Goal: Transaction & Acquisition: Purchase product/service

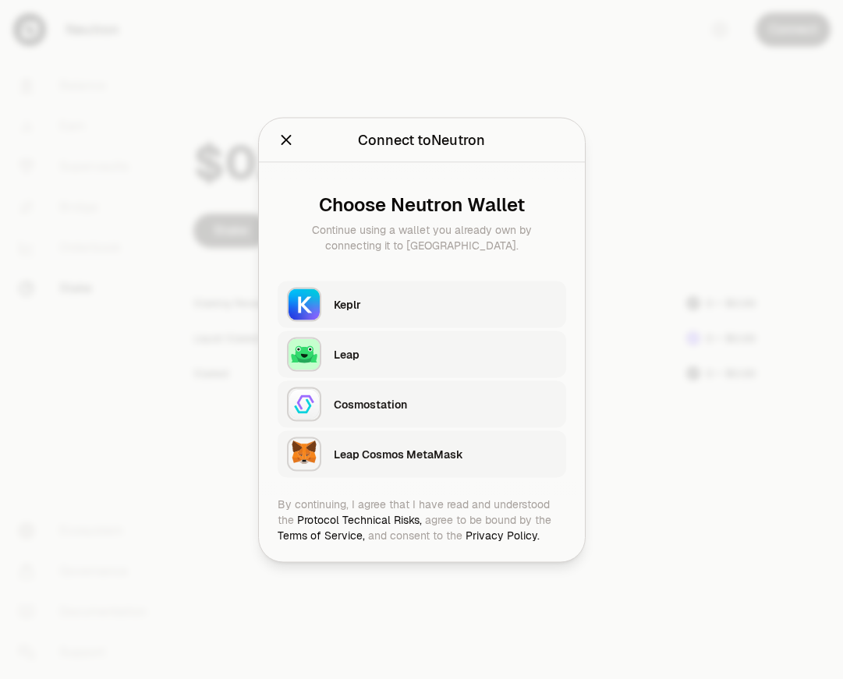
click at [440, 288] on div "Keplr" at bounding box center [450, 304] width 232 height 36
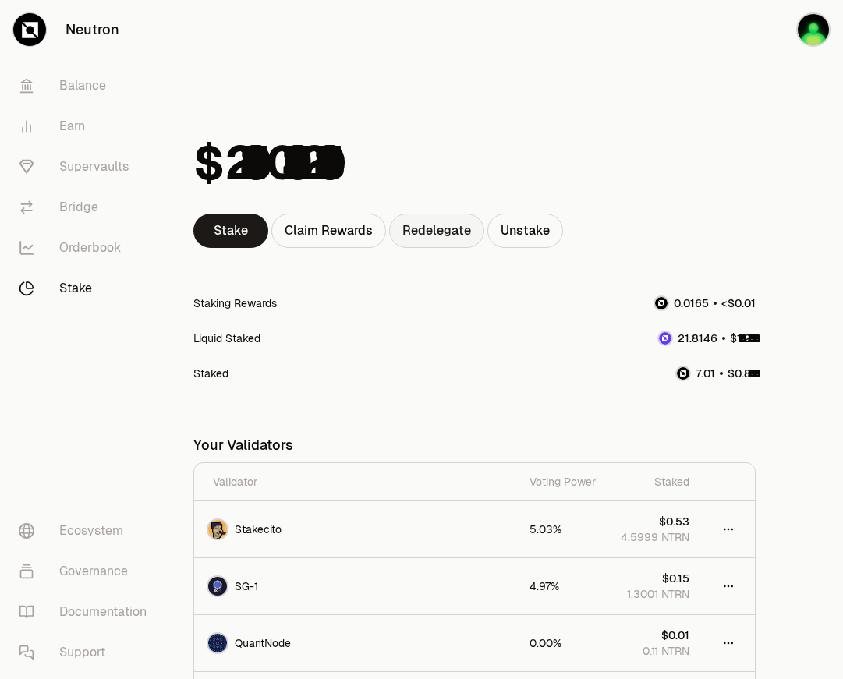
click at [445, 230] on link "Redelegate" at bounding box center [436, 231] width 95 height 34
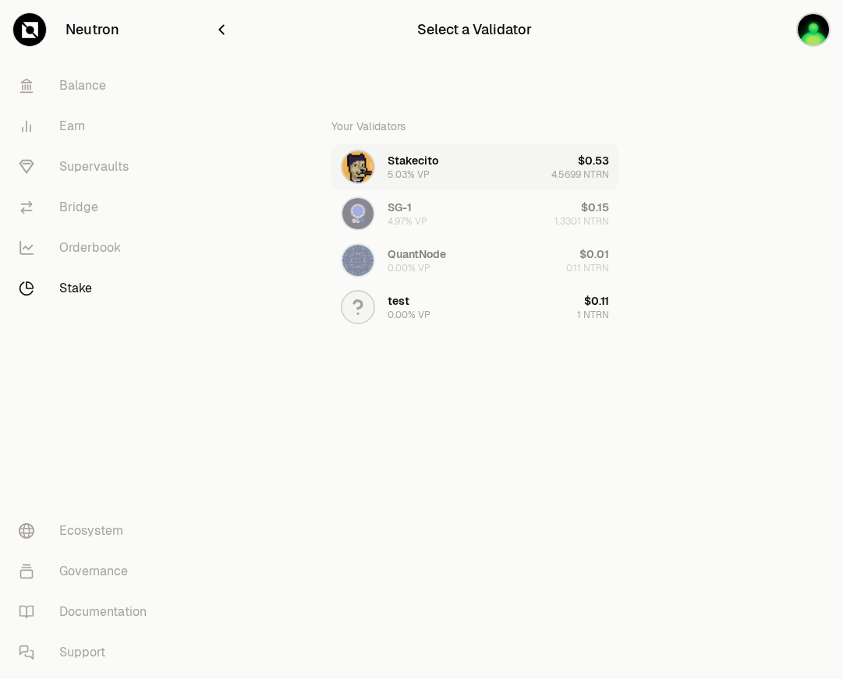
click at [455, 166] on button "Stakecito 5.03% VP $0.53 4.5699 NTRN" at bounding box center [474, 167] width 287 height 47
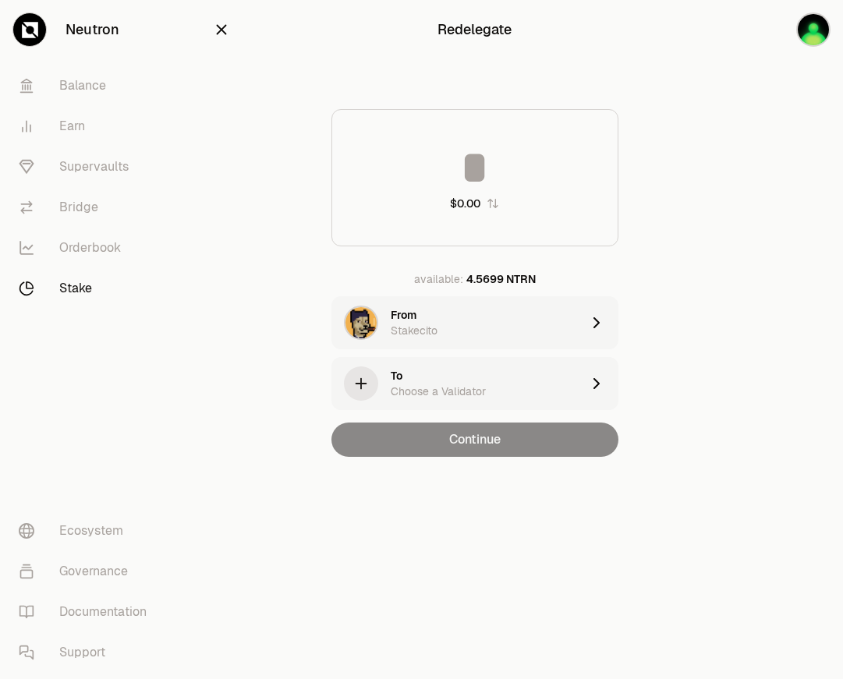
click at [499, 190] on input at bounding box center [474, 167] width 285 height 47
type input "*"
type input "***"
click at [452, 374] on div "To Choose a Validator" at bounding box center [486, 383] width 190 height 31
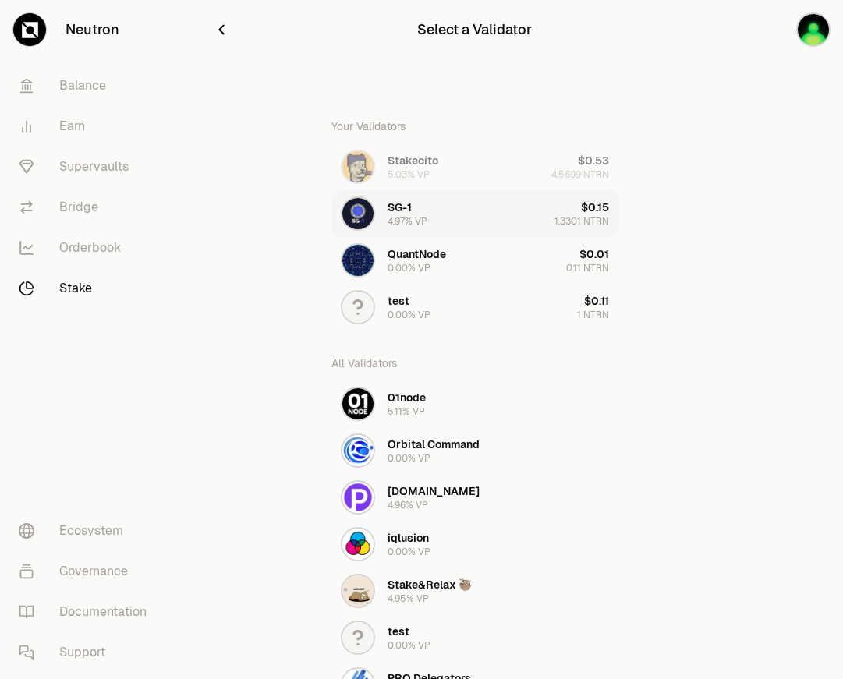
click at [438, 214] on button "SG-1 4.97% VP $0.15 1.3301 NTRN" at bounding box center [474, 213] width 287 height 47
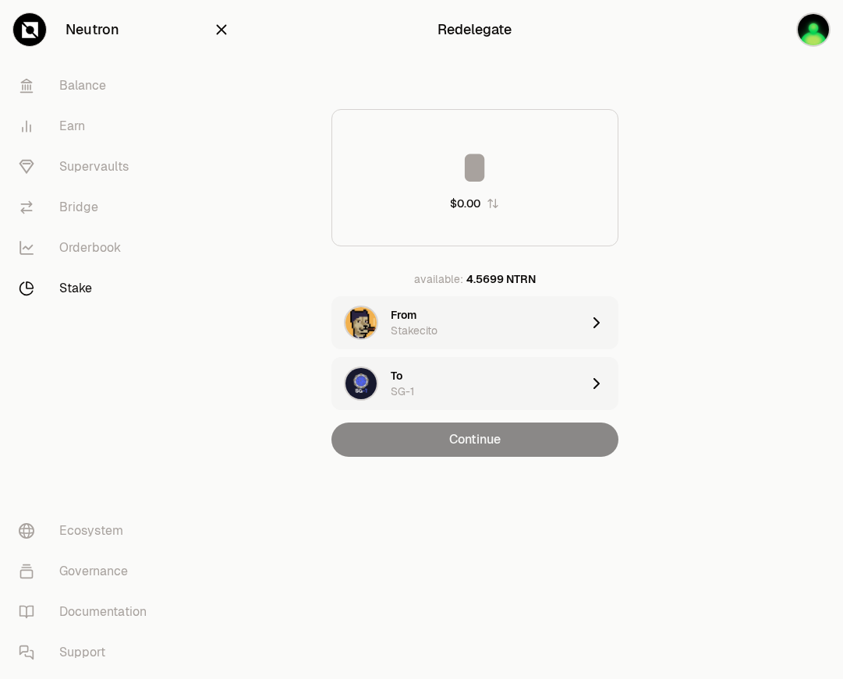
click at [477, 175] on input at bounding box center [474, 167] width 285 height 47
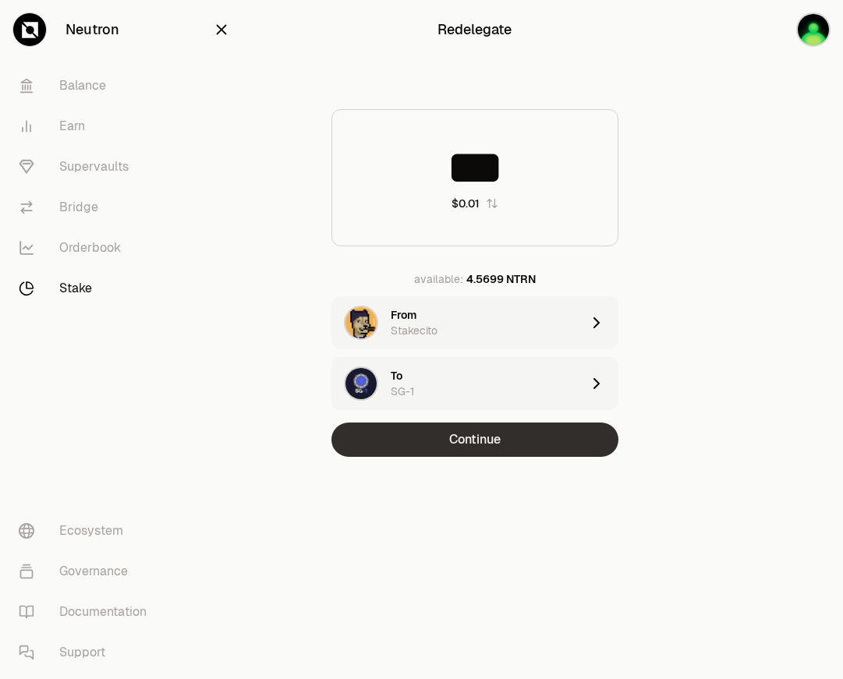
type input "***"
click at [533, 440] on button "Continue" at bounding box center [474, 440] width 287 height 34
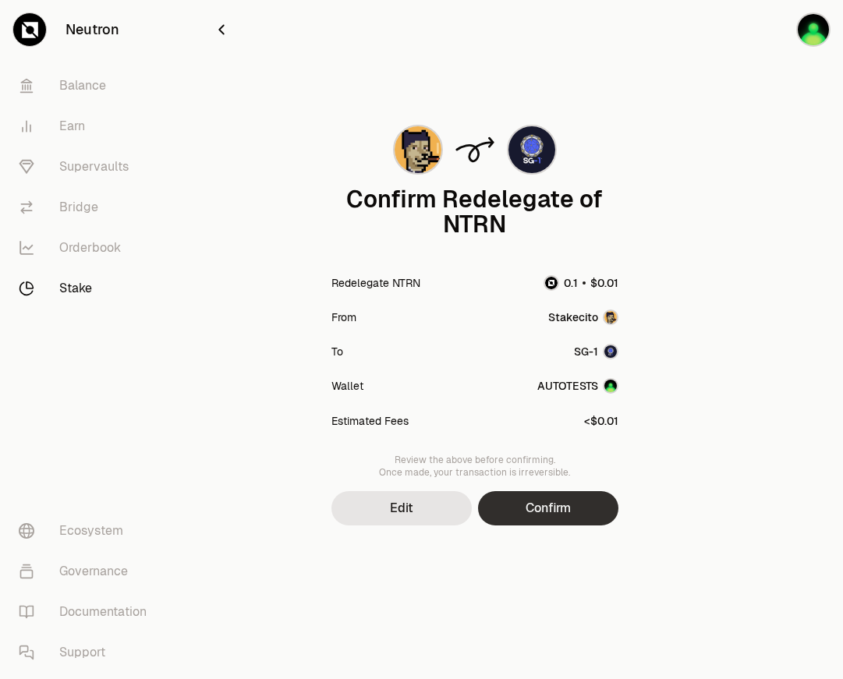
click at [562, 511] on button "Confirm" at bounding box center [548, 508] width 140 height 34
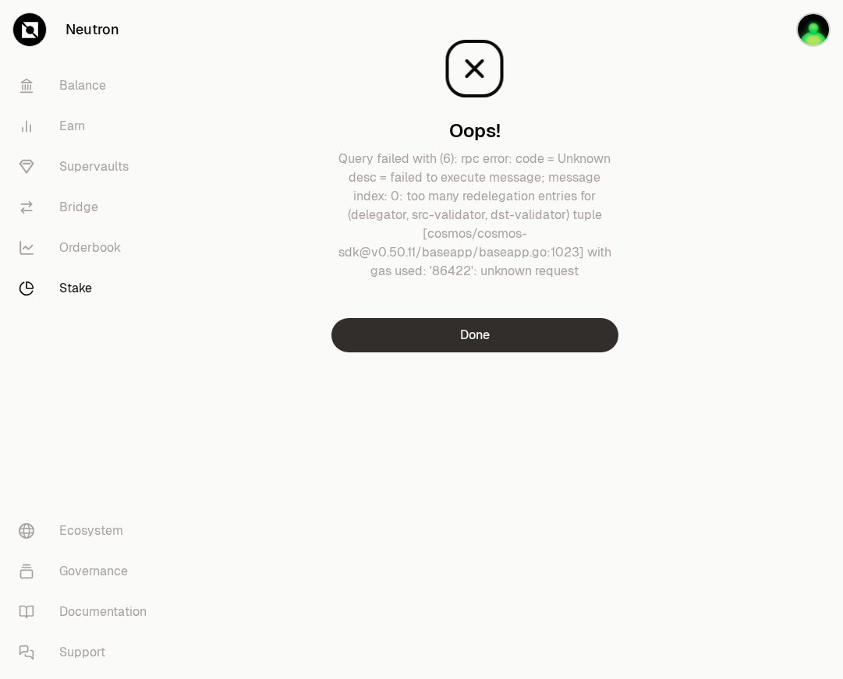
click at [434, 344] on button "Done" at bounding box center [474, 335] width 287 height 34
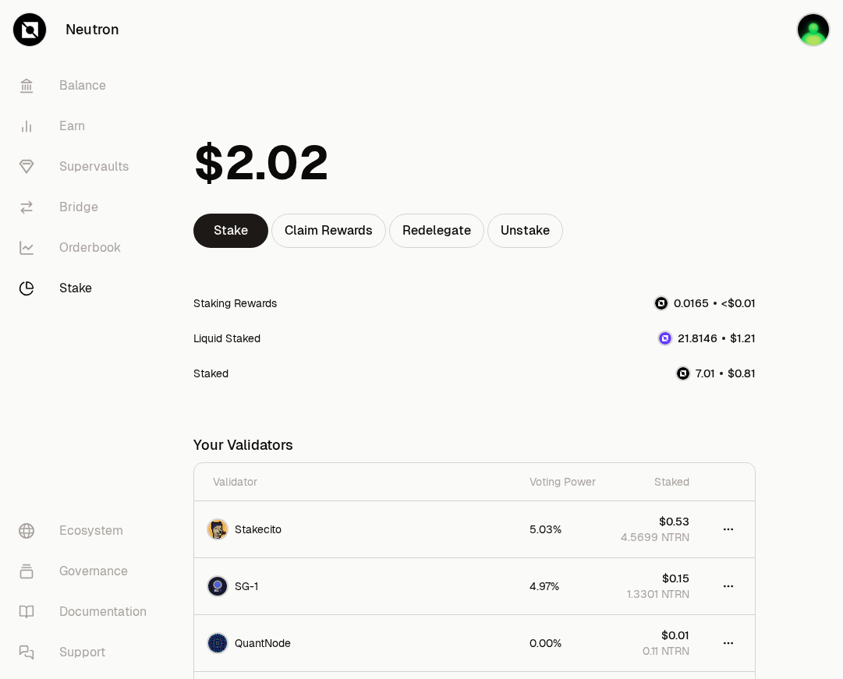
click at [66, 285] on link "Stake" at bounding box center [87, 288] width 162 height 41
click at [448, 231] on link "Redelegate" at bounding box center [436, 231] width 95 height 34
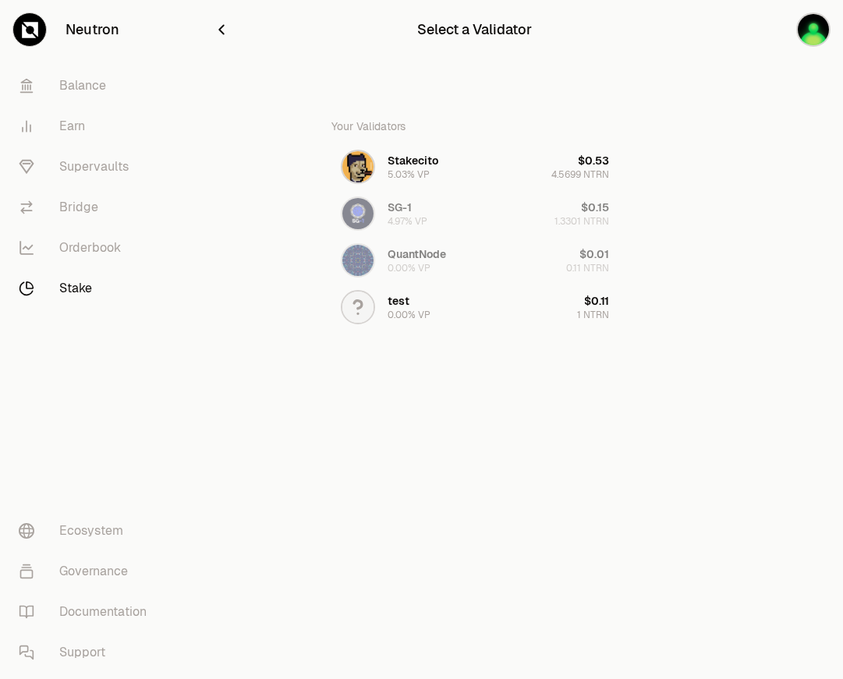
click at [76, 285] on link "Stake" at bounding box center [87, 288] width 162 height 41
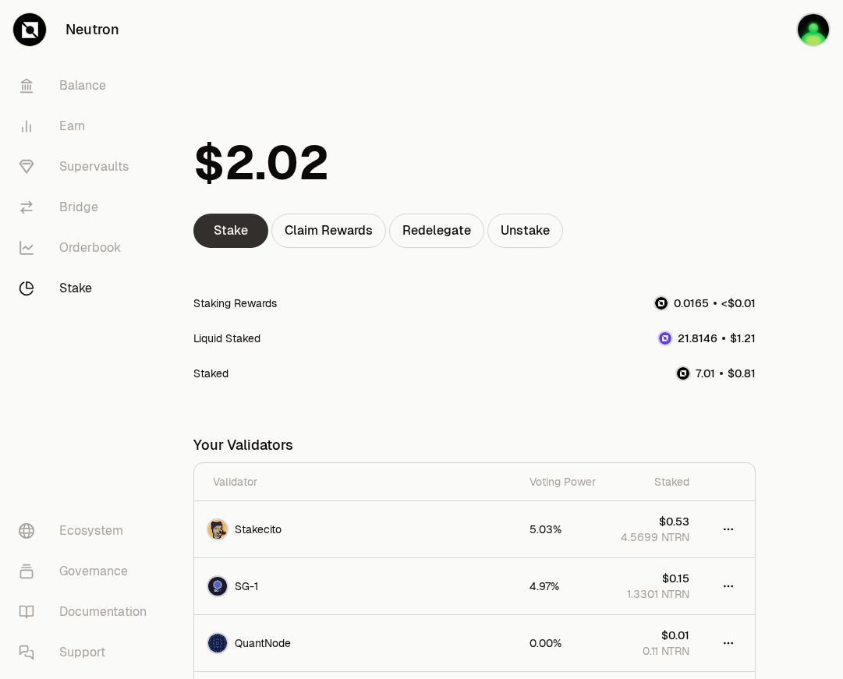
click at [249, 239] on link "Stake" at bounding box center [230, 231] width 75 height 34
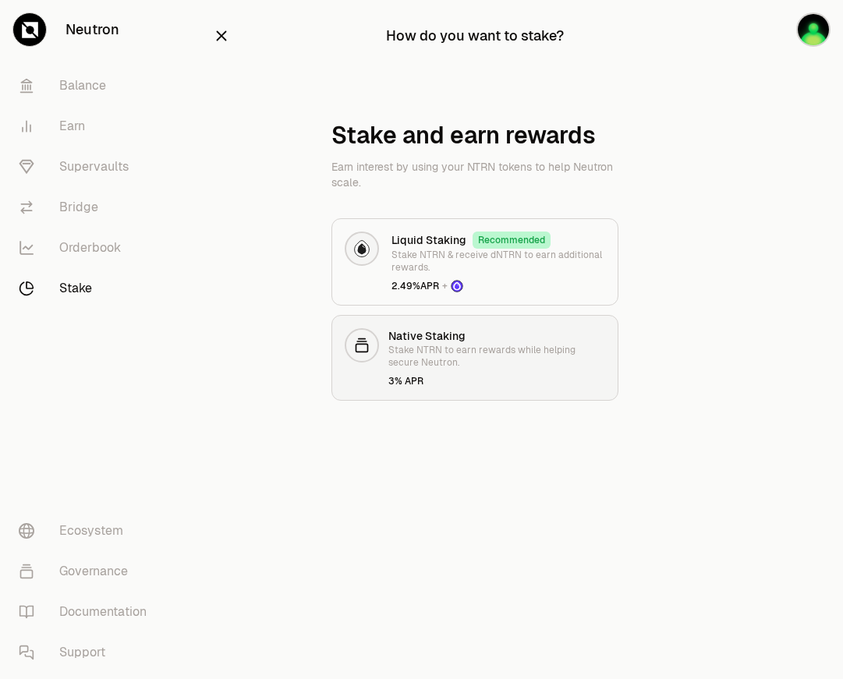
click at [452, 356] on p "Stake NTRN to earn rewards while helping secure Neutron." at bounding box center [496, 356] width 217 height 25
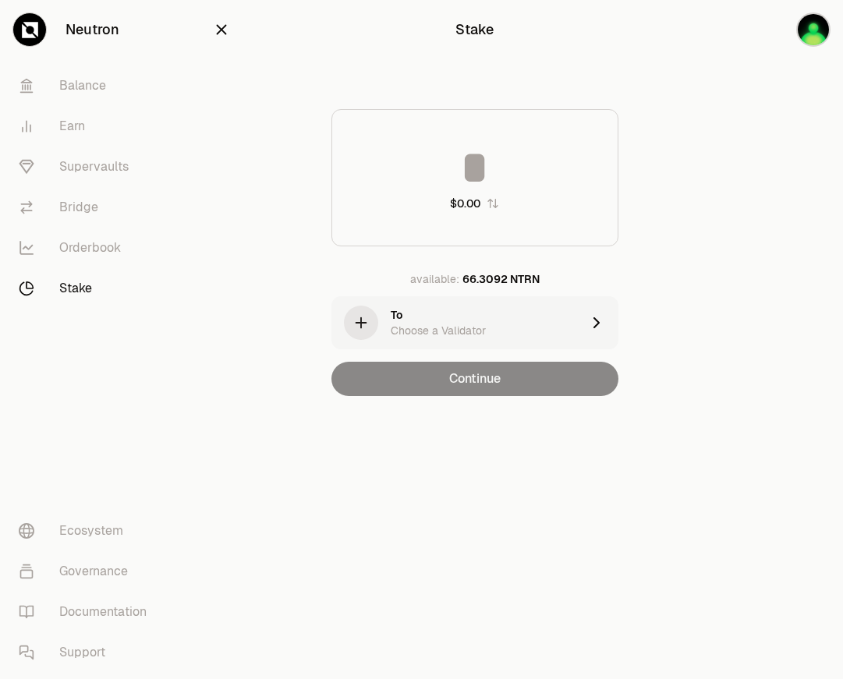
click at [83, 290] on link "Stake" at bounding box center [87, 288] width 162 height 41
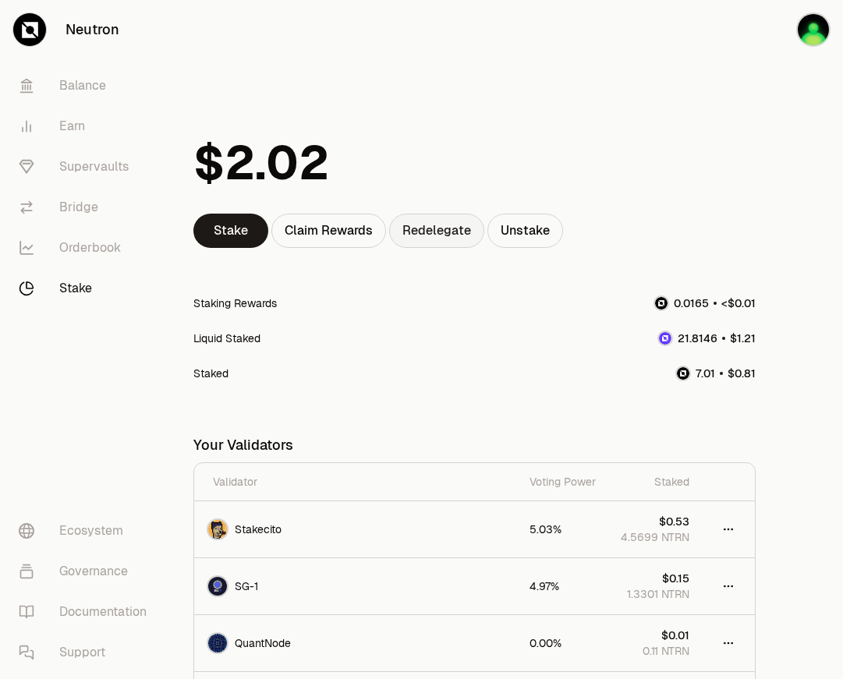
click at [457, 231] on link "Redelegate" at bounding box center [436, 231] width 95 height 34
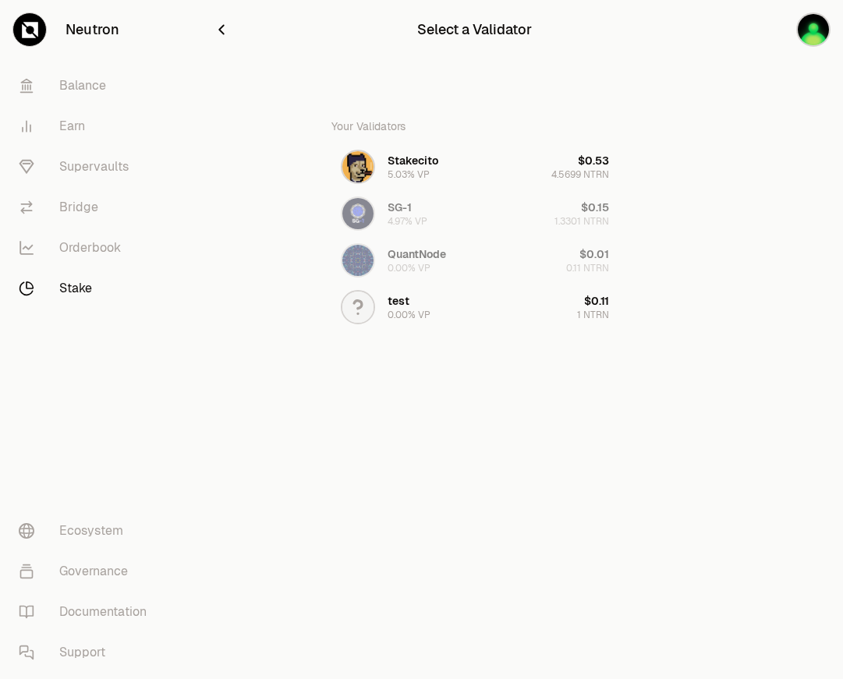
click at [70, 296] on link "Stake" at bounding box center [87, 288] width 162 height 41
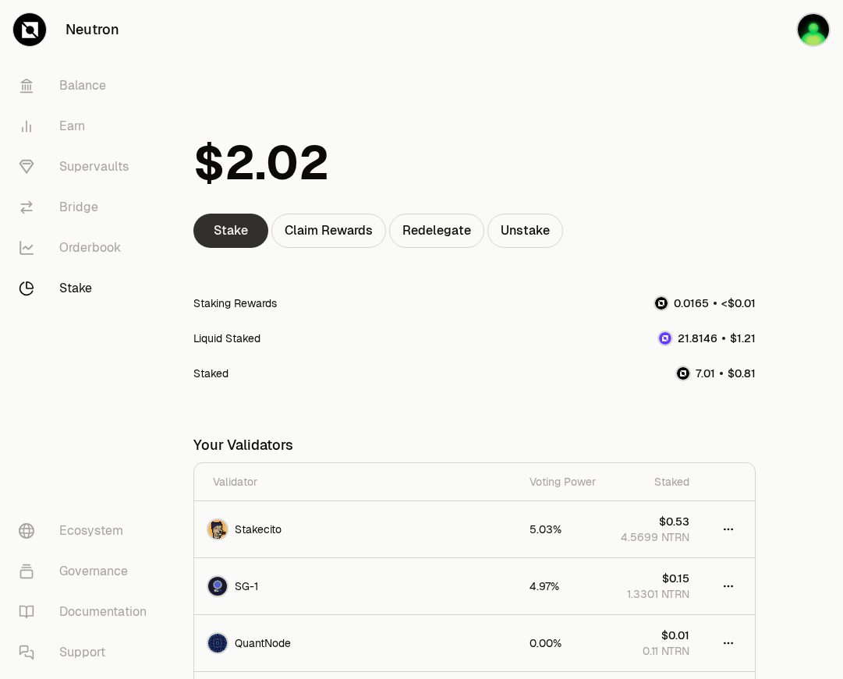
click at [223, 236] on link "Stake" at bounding box center [230, 231] width 75 height 34
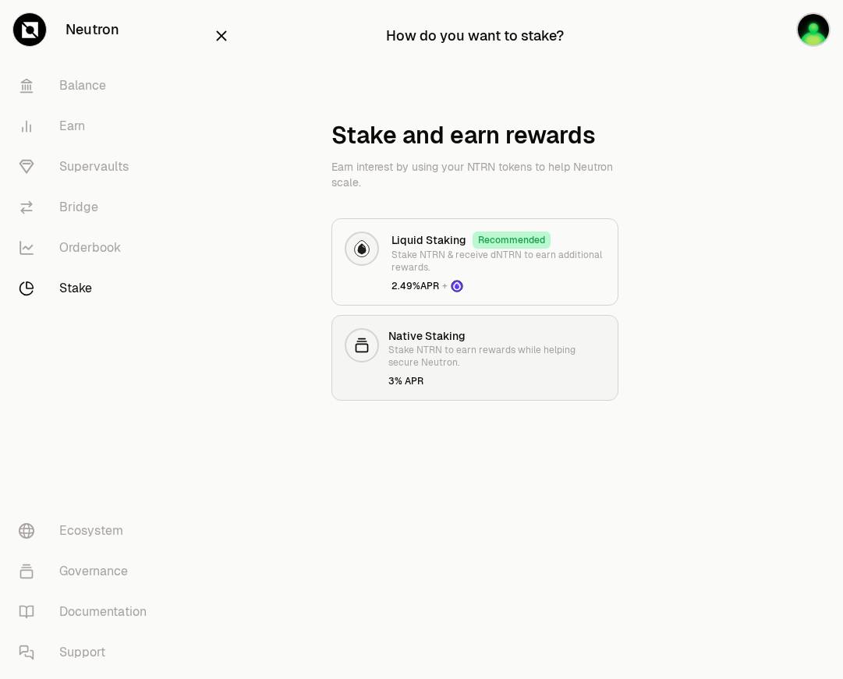
click at [420, 333] on h3 "Native Staking" at bounding box center [496, 336] width 217 height 16
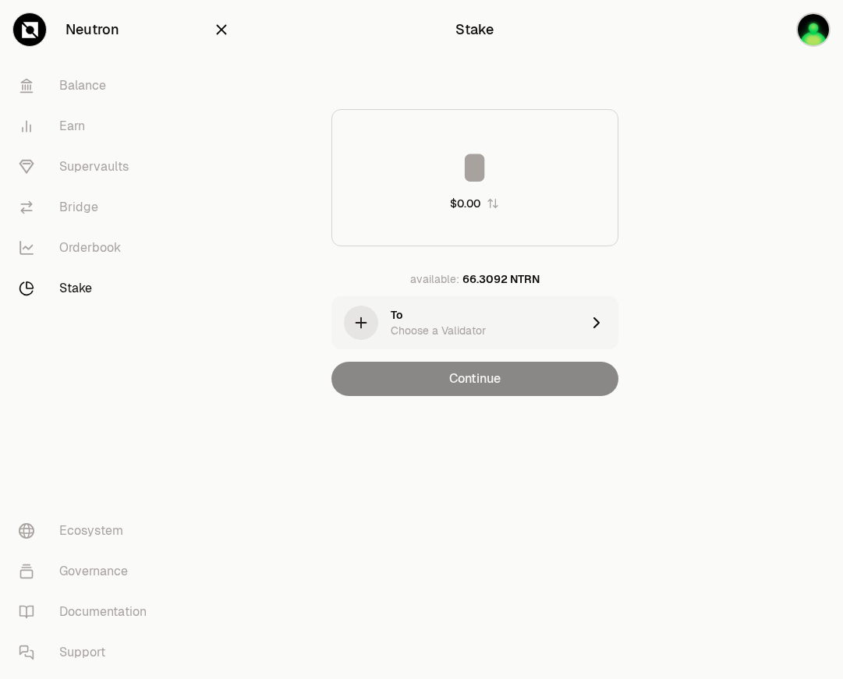
click at [454, 329] on div "Choose a Validator" at bounding box center [438, 331] width 95 height 16
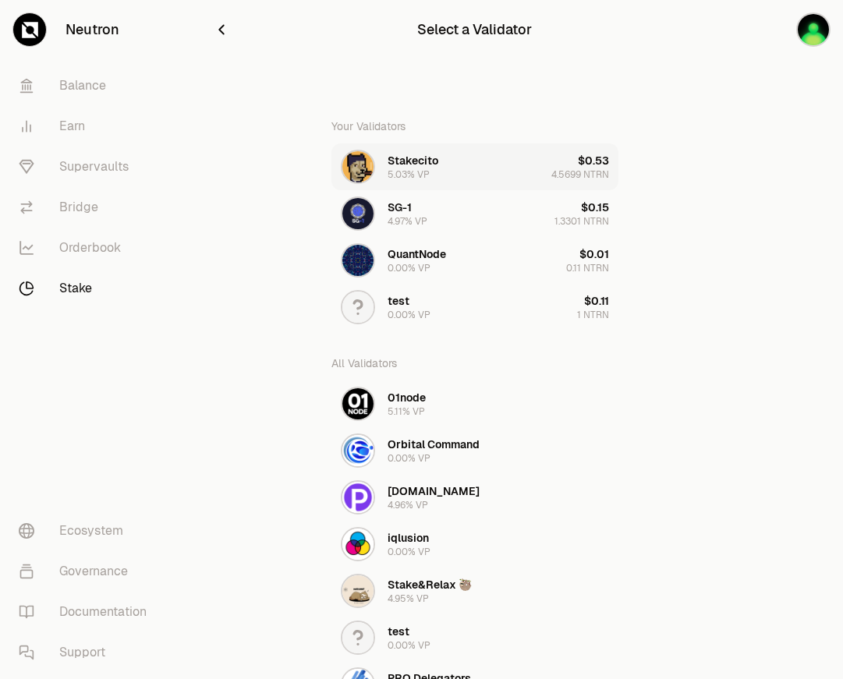
click at [457, 155] on button "Stakecito 5.03% VP $0.53 4.5699 NTRN" at bounding box center [474, 167] width 287 height 47
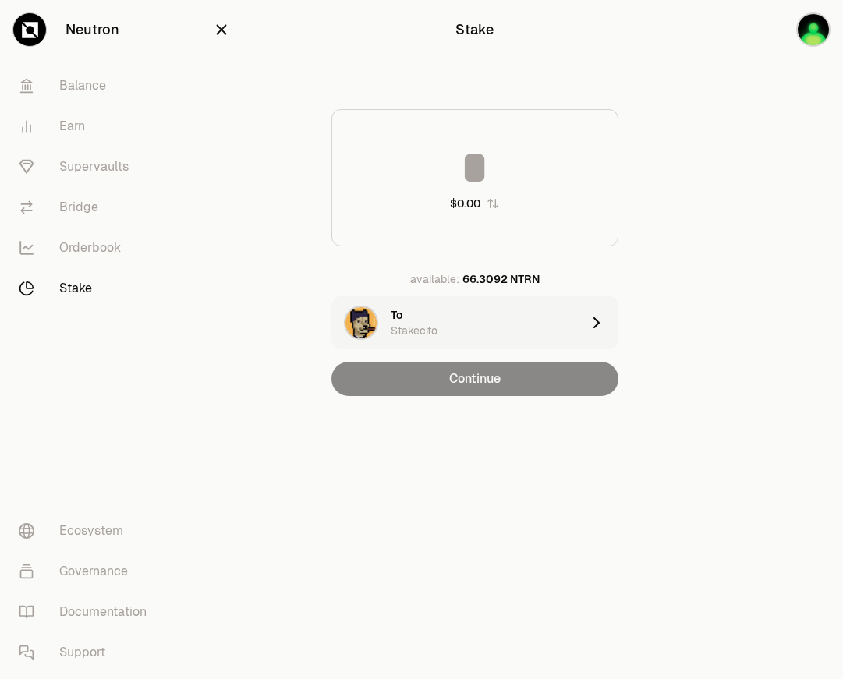
click at [501, 165] on input at bounding box center [474, 167] width 285 height 47
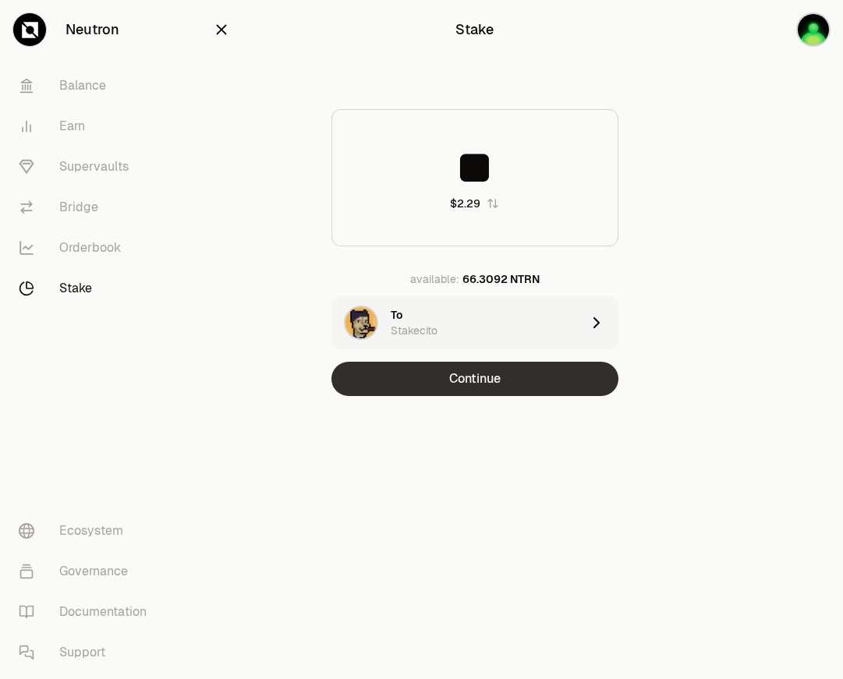
type input "**"
click at [540, 377] on button "Continue" at bounding box center [474, 379] width 287 height 34
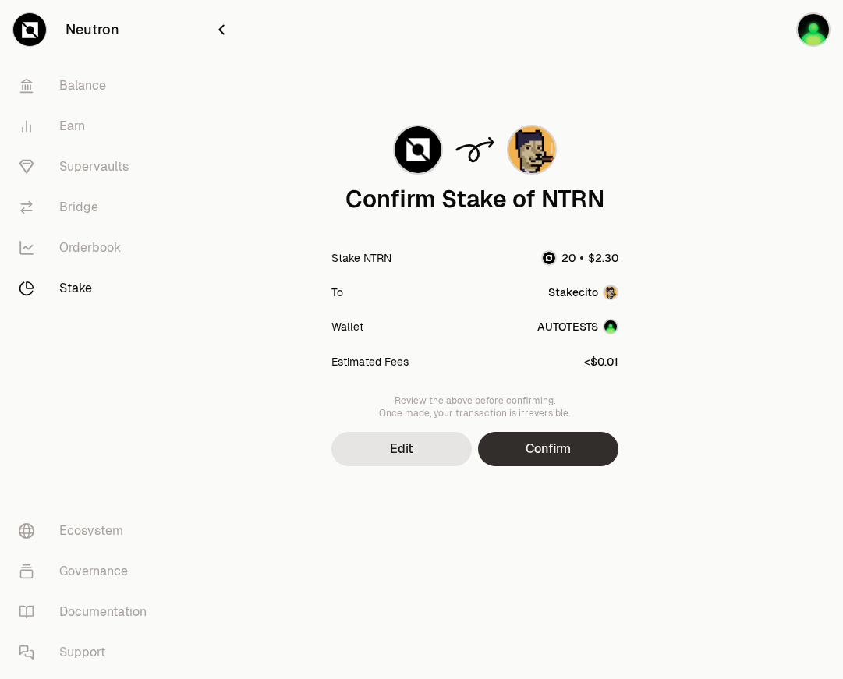
click at [548, 438] on button "Confirm" at bounding box center [548, 449] width 140 height 34
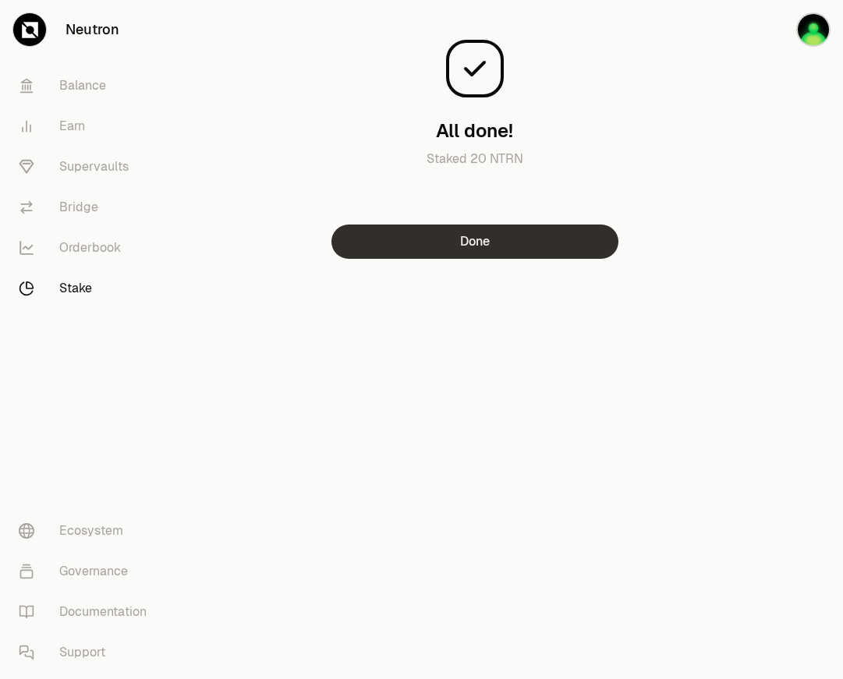
click at [544, 246] on button "Done" at bounding box center [474, 242] width 287 height 34
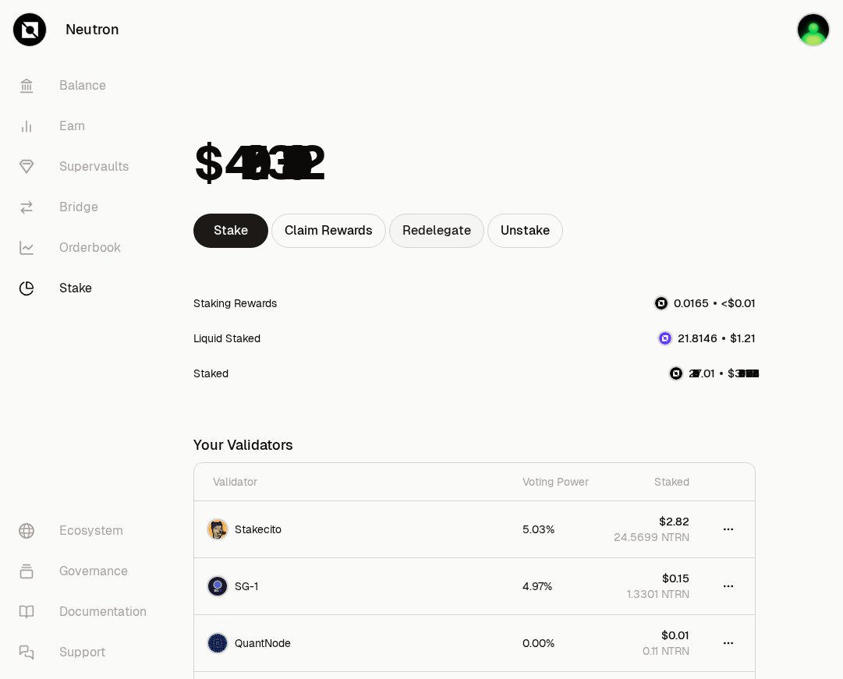
click at [445, 224] on link "Redelegate" at bounding box center [436, 231] width 95 height 34
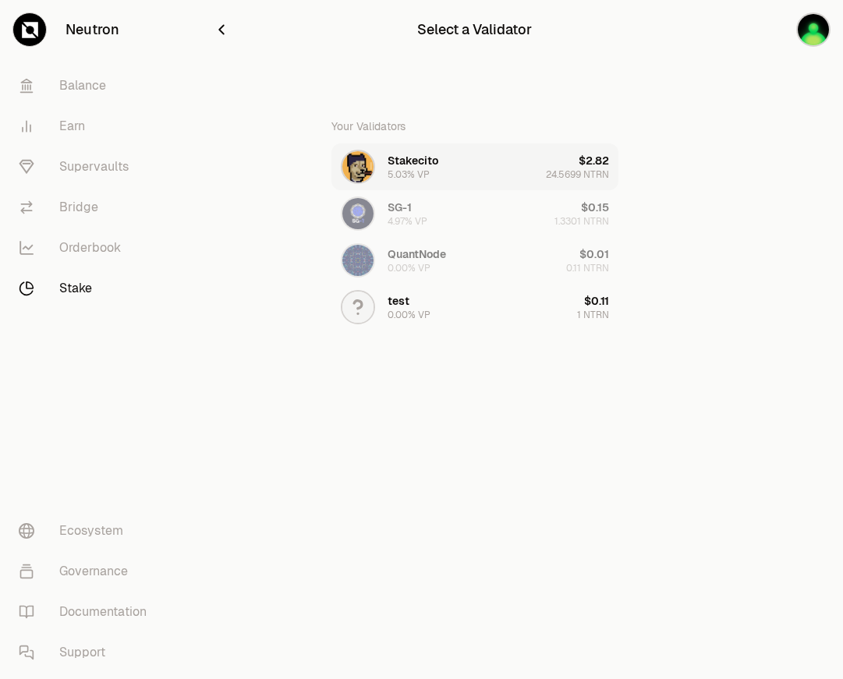
click at [455, 167] on button "Stakecito 5.03% VP $2.82 24.5699 NTRN" at bounding box center [474, 167] width 287 height 47
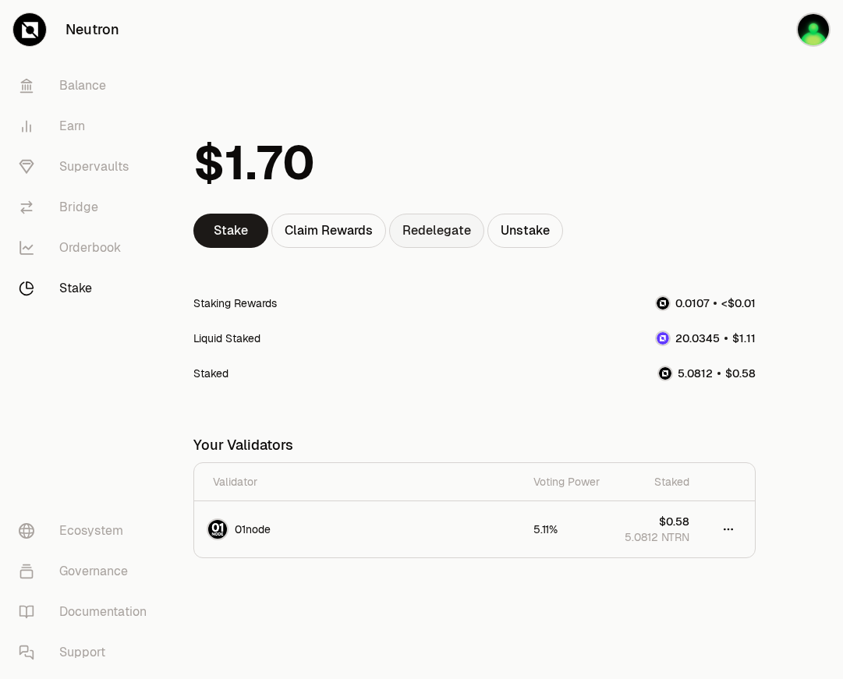
click at [442, 230] on link "Redelegate" at bounding box center [436, 231] width 95 height 34
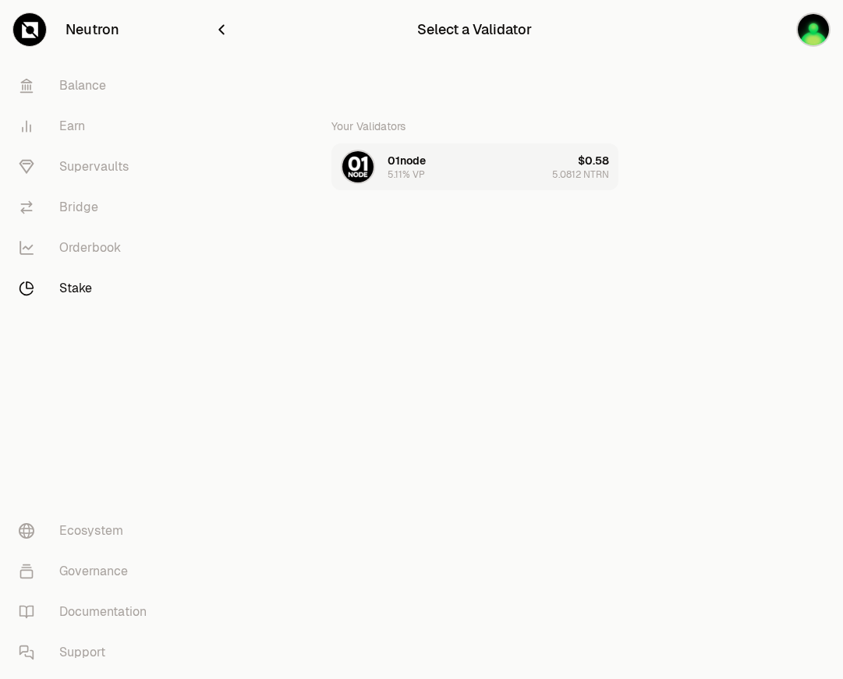
click at [474, 175] on button "01node 5.11% VP $0.58 5.0812 NTRN" at bounding box center [474, 167] width 287 height 47
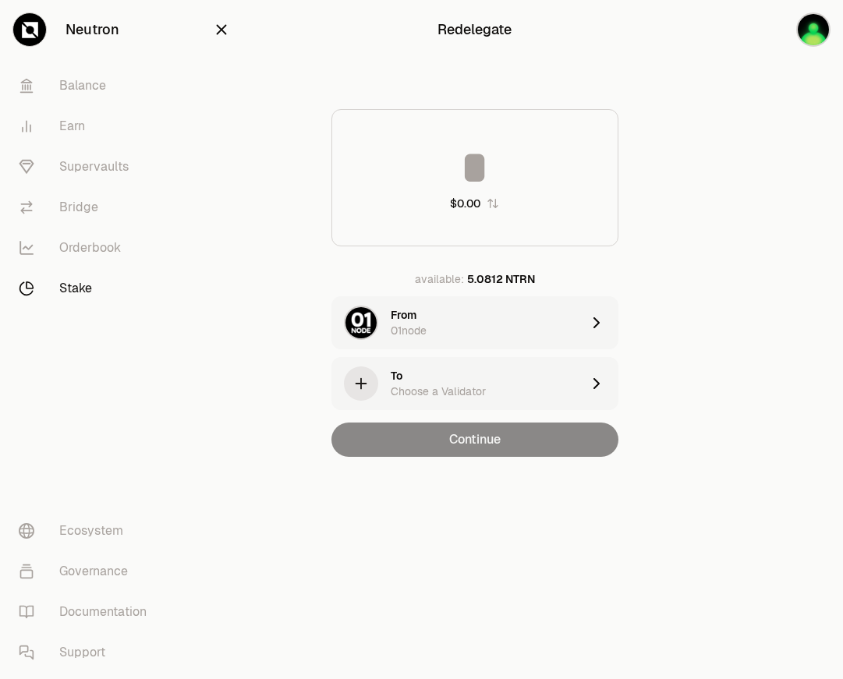
click at [463, 396] on div "Choose a Validator" at bounding box center [438, 392] width 95 height 16
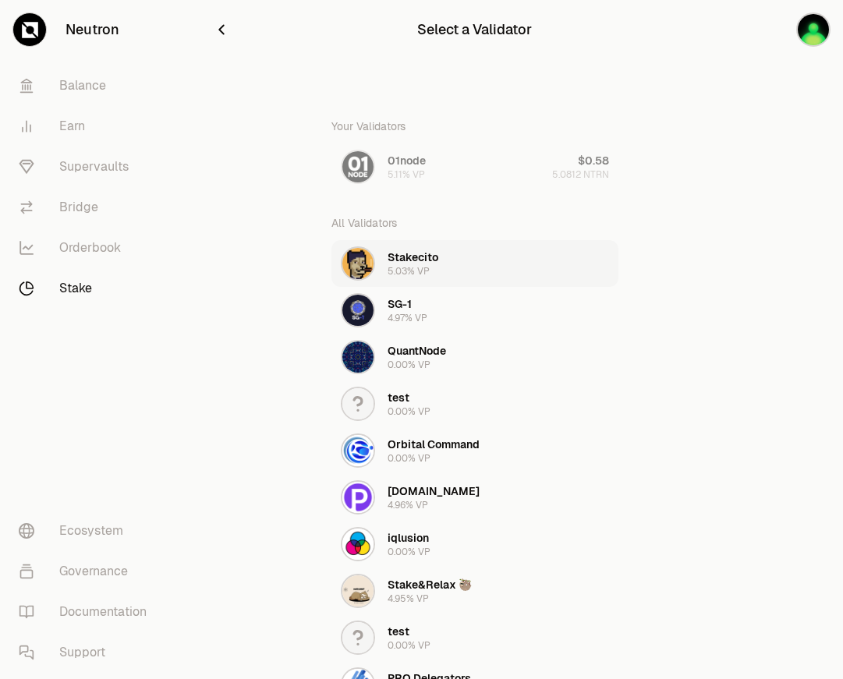
click at [454, 260] on button "Stakecito 5.03% VP" at bounding box center [474, 263] width 287 height 47
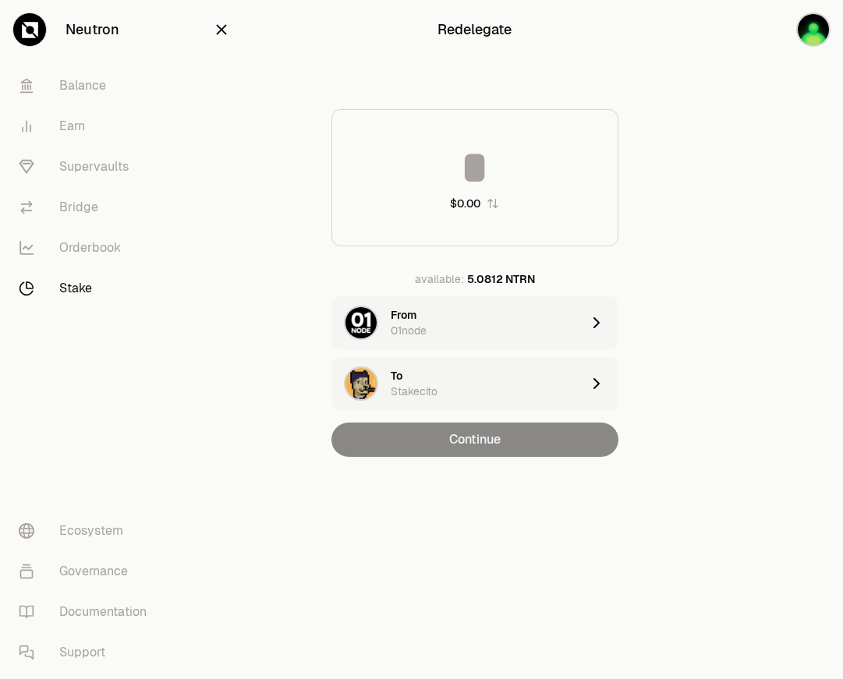
click at [493, 176] on input at bounding box center [474, 167] width 285 height 47
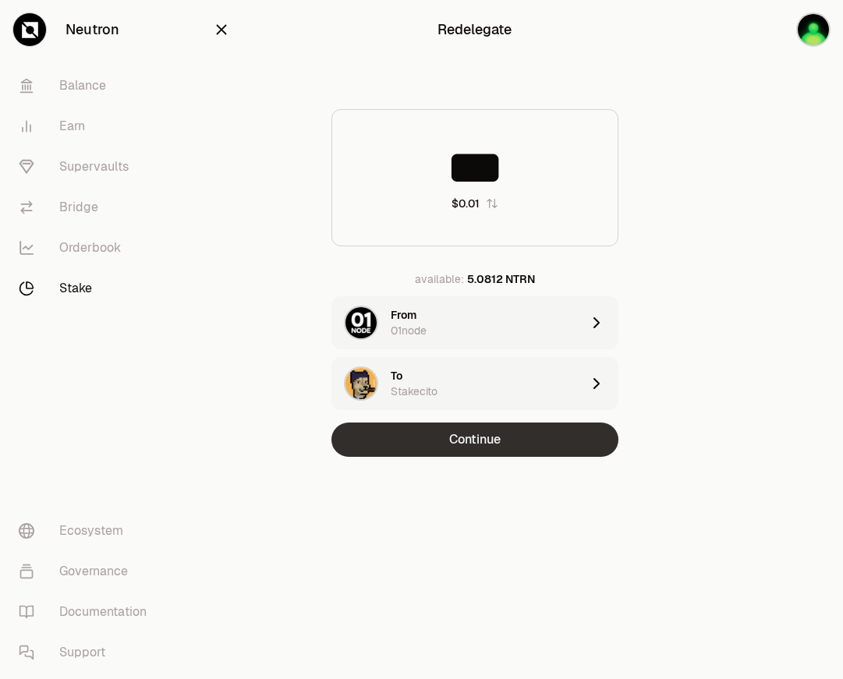
type input "***"
click at [439, 442] on button "Continue" at bounding box center [474, 440] width 287 height 34
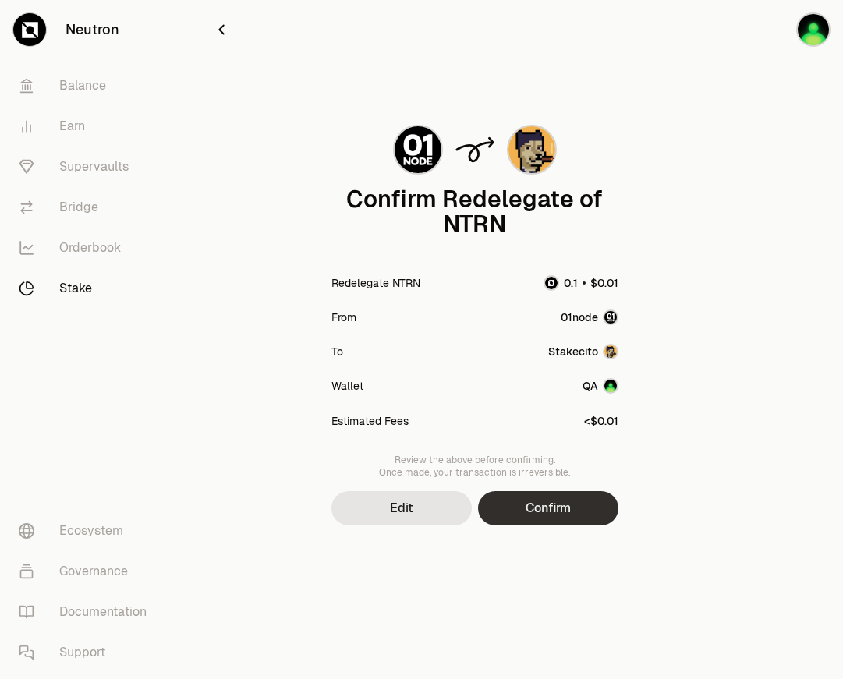
click at [495, 501] on button "Confirm" at bounding box center [548, 508] width 140 height 34
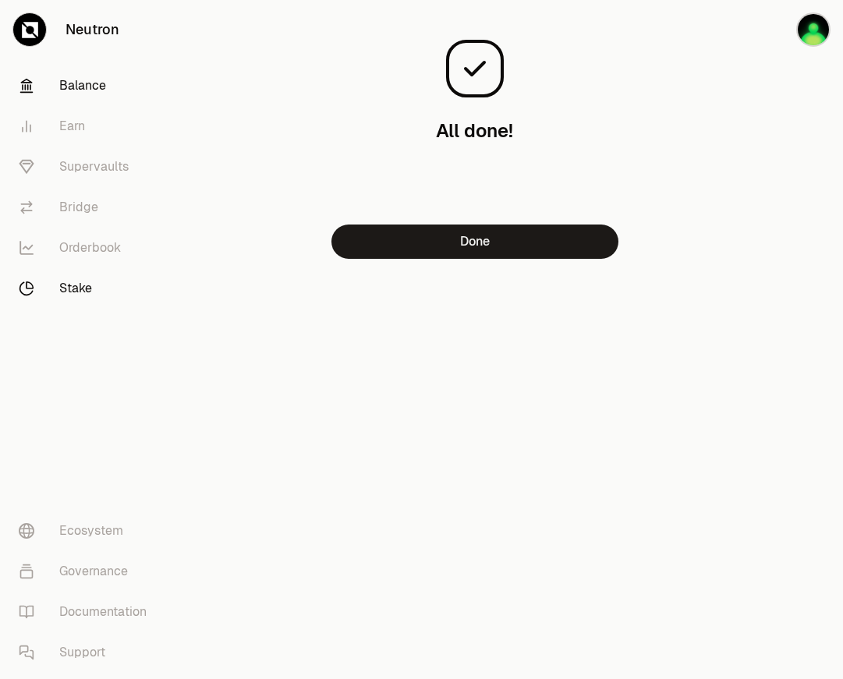
click at [102, 91] on link "Balance" at bounding box center [87, 86] width 162 height 41
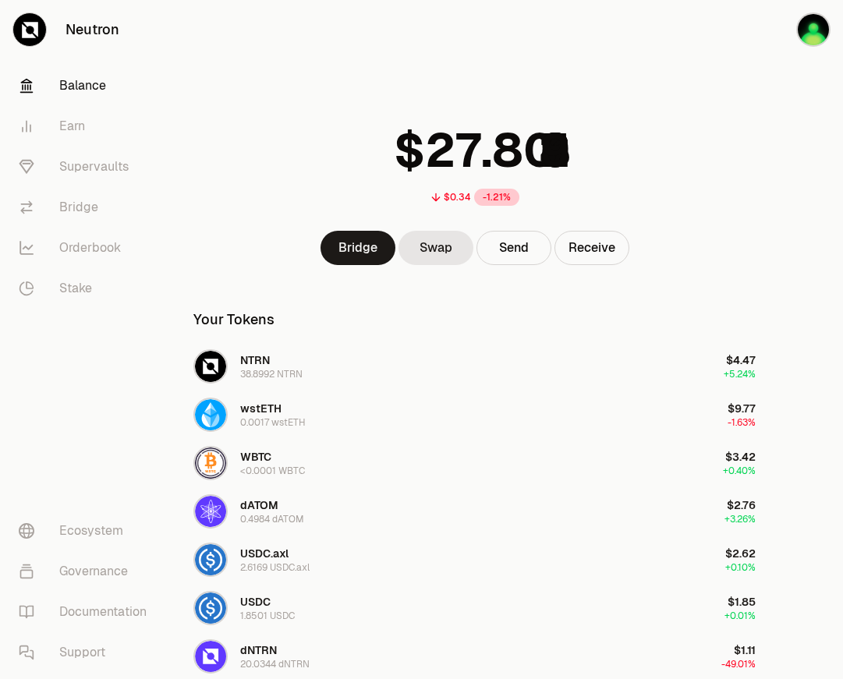
click at [794, 278] on div at bounding box center [808, 690] width 69 height 1380
